Goal: Use online tool/utility: Utilize a website feature to perform a specific function

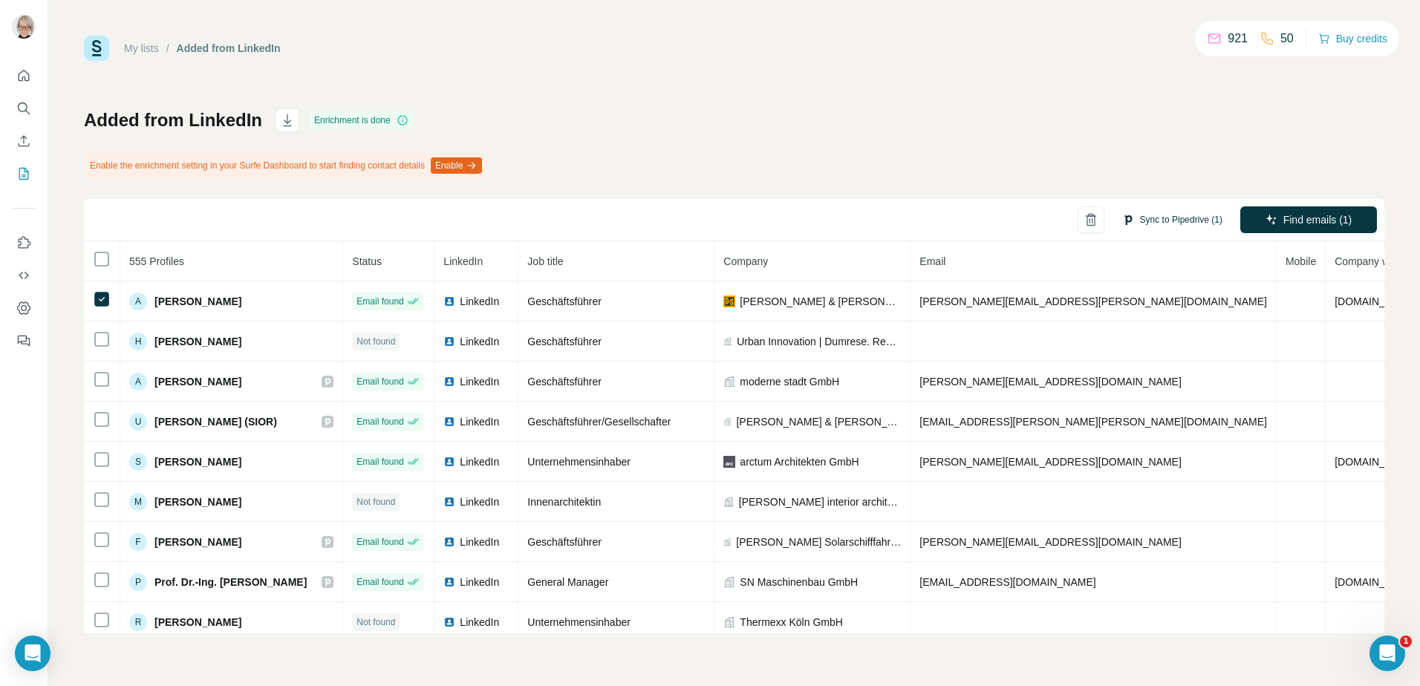
click at [1164, 220] on button "Sync to Pipedrive (1)" at bounding box center [1172, 220] width 121 height 22
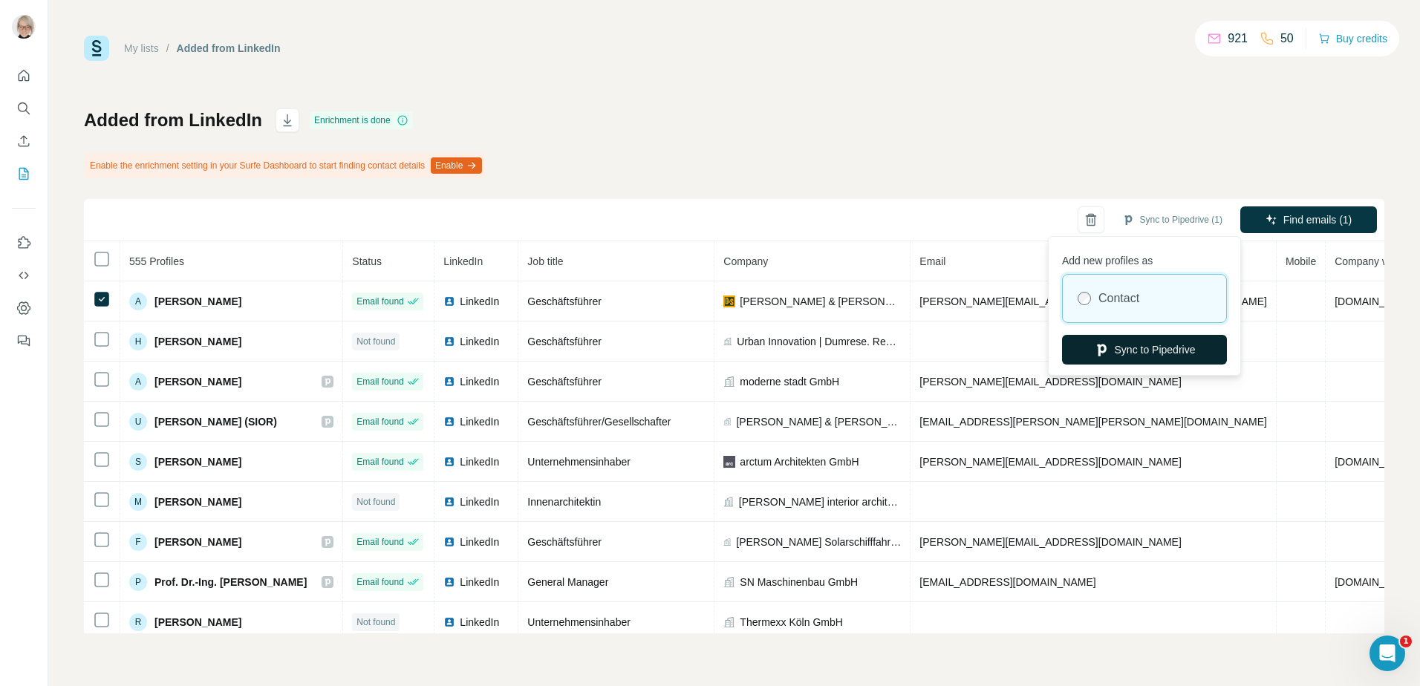
click at [1157, 342] on button "Sync to Pipedrive" at bounding box center [1144, 350] width 165 height 30
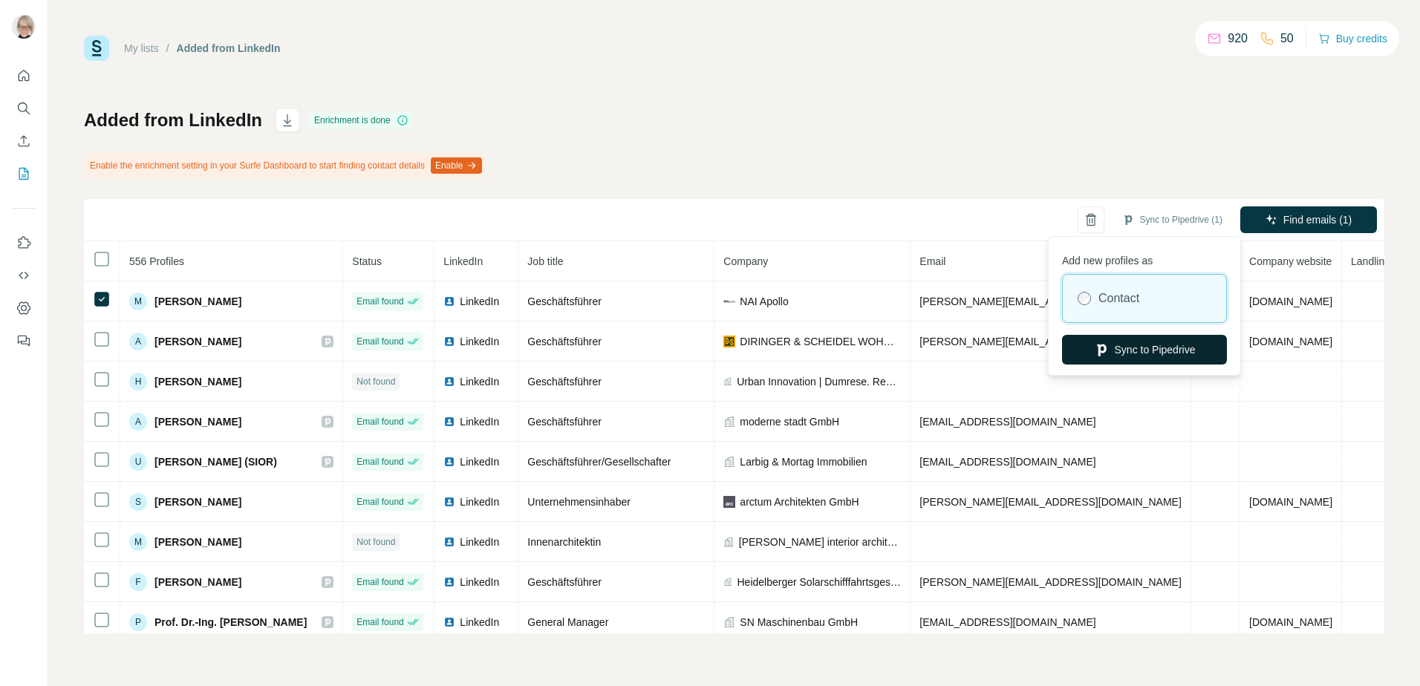
click at [1135, 354] on button "Sync to Pipedrive" at bounding box center [1144, 350] width 165 height 30
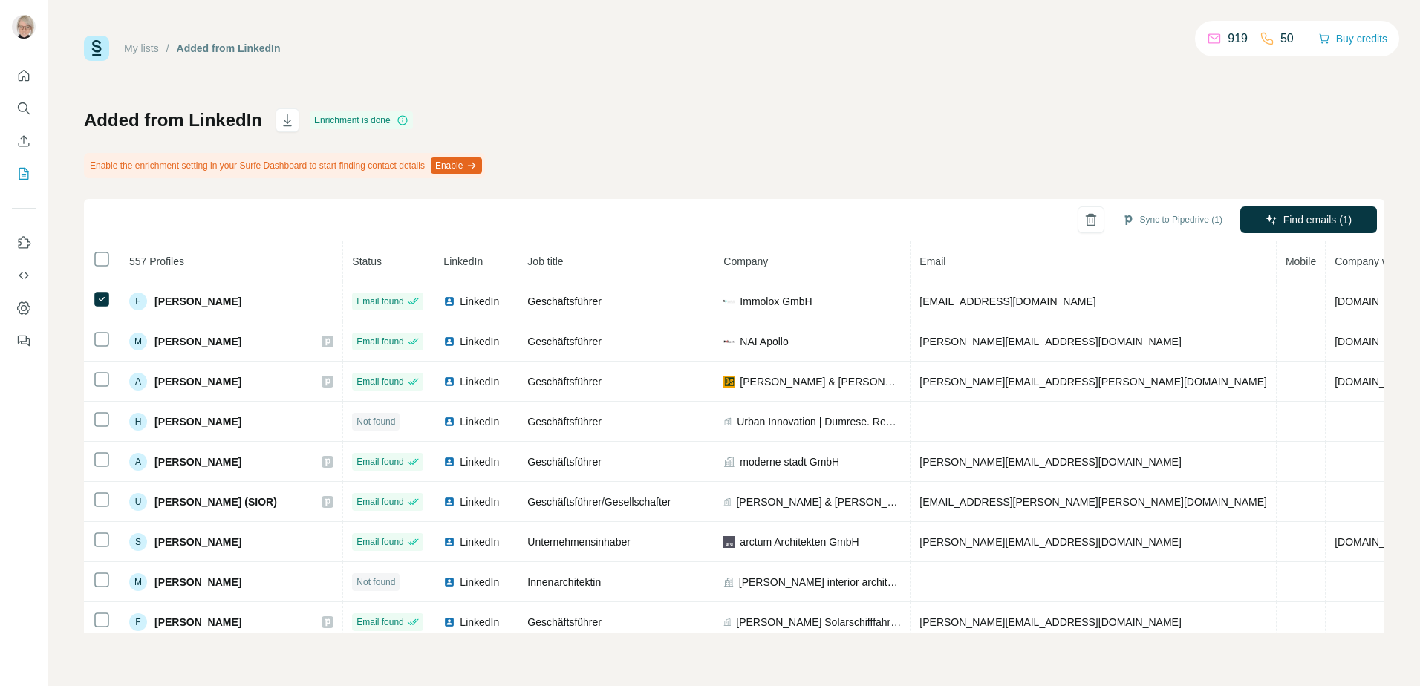
click at [1198, 212] on button "Sync to Pipedrive (1)" at bounding box center [1172, 220] width 121 height 22
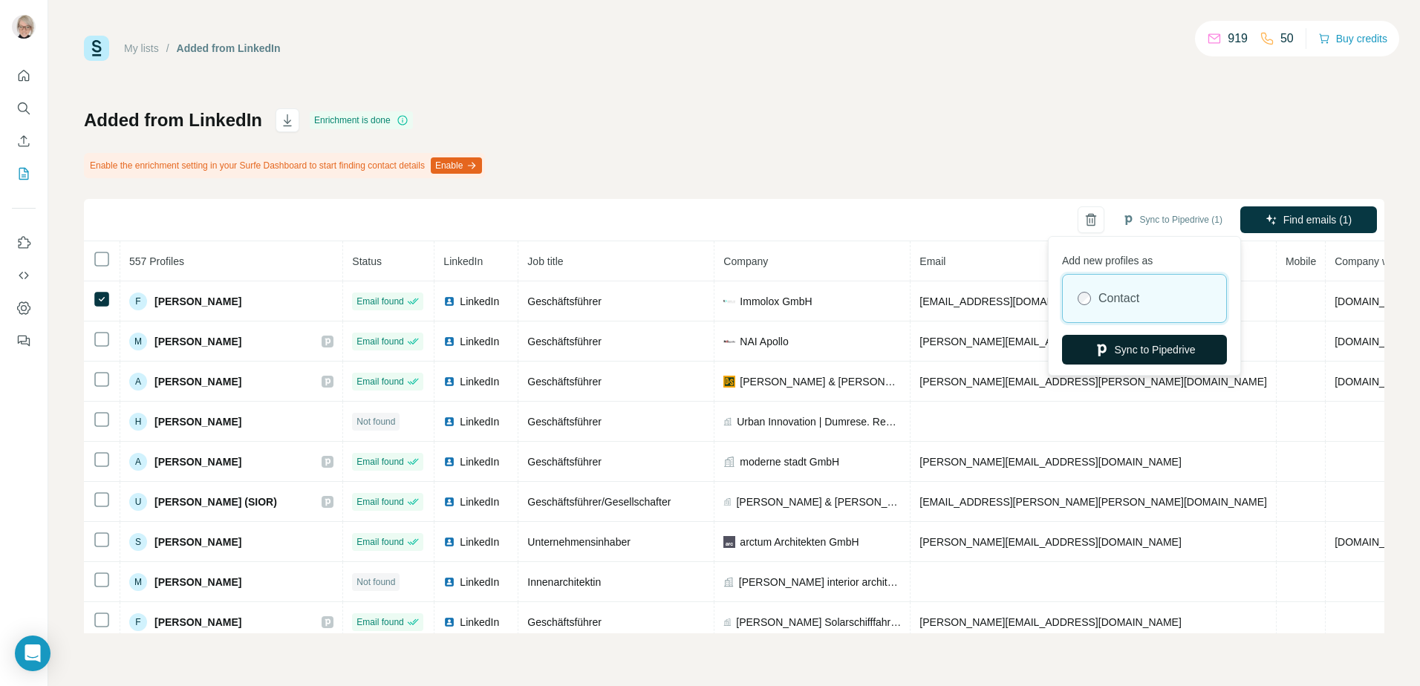
click at [1150, 344] on button "Sync to Pipedrive" at bounding box center [1144, 350] width 165 height 30
